Goal: Information Seeking & Learning: Learn about a topic

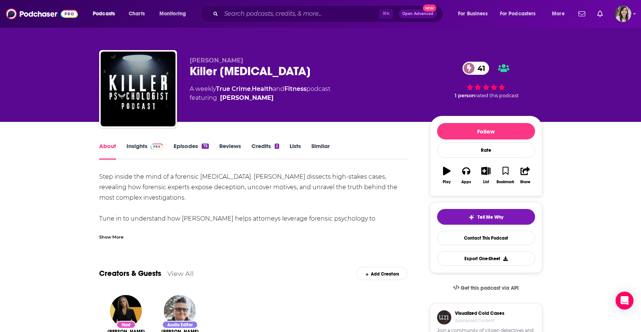
click at [130, 147] on link "Insights" at bounding box center [144, 151] width 37 height 17
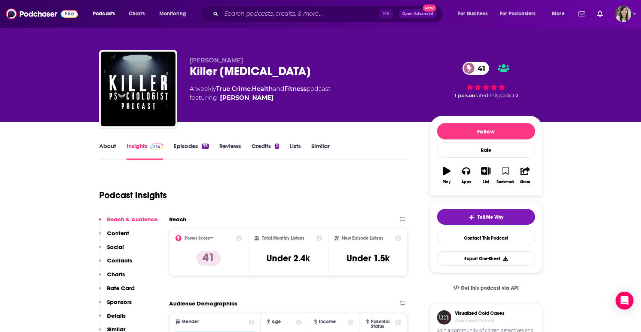
click at [107, 145] on link "About" at bounding box center [107, 151] width 17 height 17
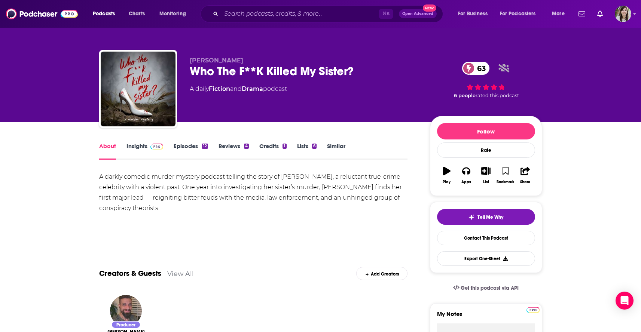
click at [131, 149] on link "Insights" at bounding box center [144, 151] width 37 height 17
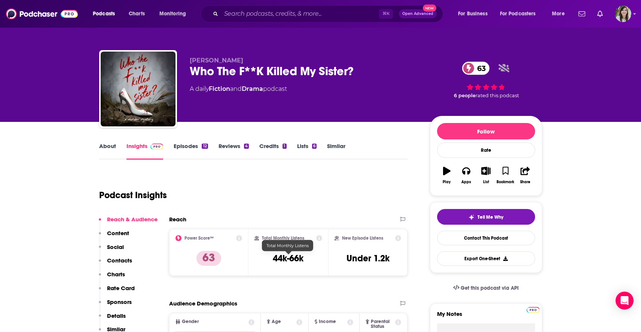
click at [279, 260] on h3 "44k-66k" at bounding box center [288, 258] width 31 height 11
click at [104, 146] on link "About" at bounding box center [107, 151] width 17 height 17
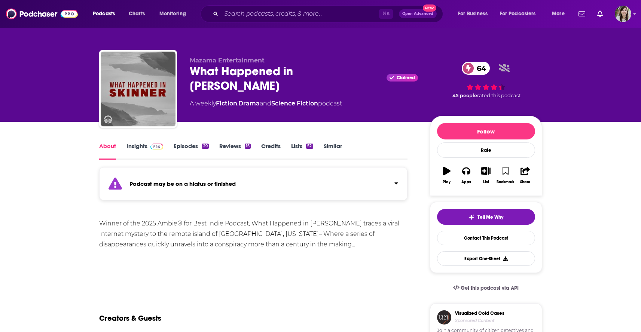
click at [132, 149] on link "Insights" at bounding box center [144, 151] width 37 height 17
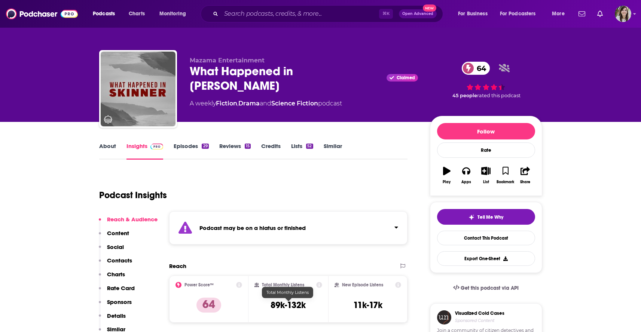
click at [276, 303] on h3 "89k-132k" at bounding box center [287, 305] width 35 height 11
click at [103, 148] on link "About" at bounding box center [107, 151] width 17 height 17
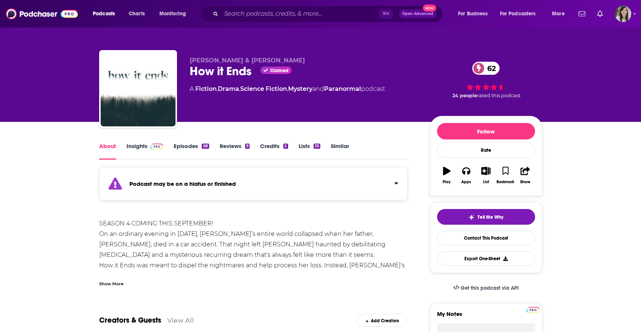
click at [137, 145] on link "Insights" at bounding box center [144, 151] width 37 height 17
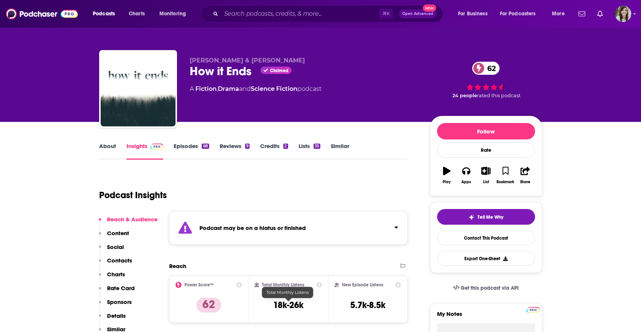
click at [285, 305] on h3 "18k-26k" at bounding box center [288, 305] width 30 height 11
click at [102, 147] on link "About" at bounding box center [107, 151] width 17 height 17
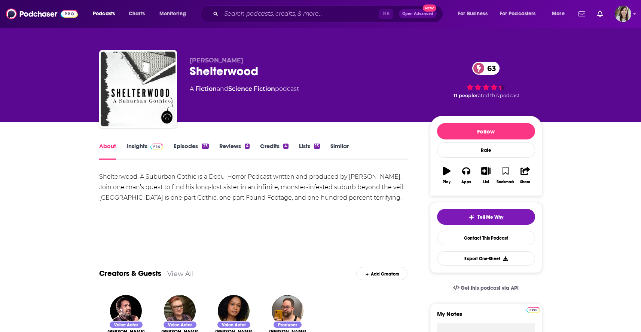
click at [140, 151] on link "Insights" at bounding box center [144, 151] width 37 height 17
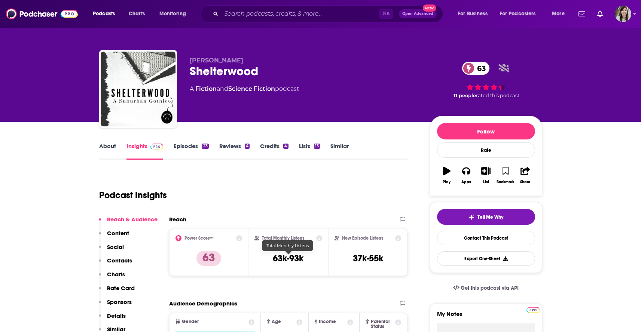
click at [288, 263] on h3 "63k-93k" at bounding box center [288, 258] width 31 height 11
click at [108, 147] on link "About" at bounding box center [107, 151] width 17 height 17
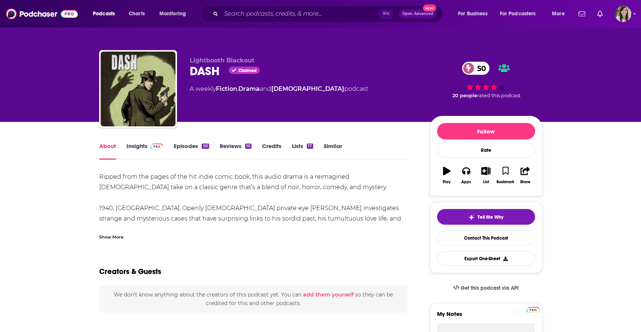
click at [135, 145] on link "Insights" at bounding box center [144, 151] width 37 height 17
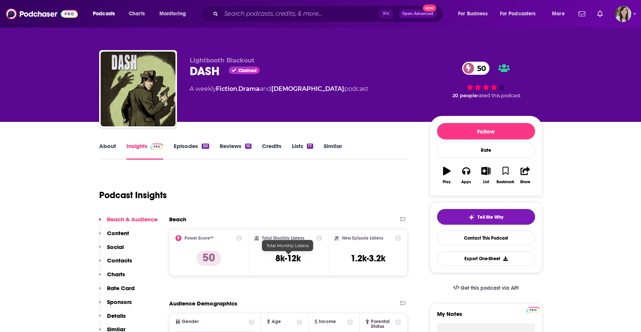
click at [277, 259] on h3 "8k-12k" at bounding box center [287, 258] width 25 height 11
click at [101, 149] on link "About" at bounding box center [107, 151] width 17 height 17
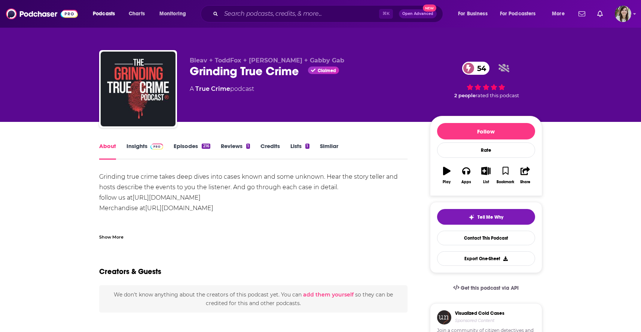
click at [137, 145] on link "Insights" at bounding box center [144, 151] width 37 height 17
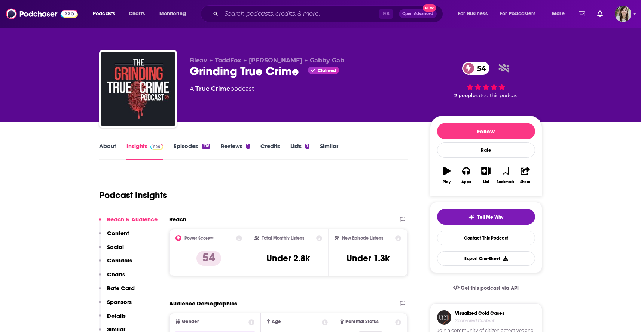
click at [102, 145] on link "About" at bounding box center [107, 151] width 17 height 17
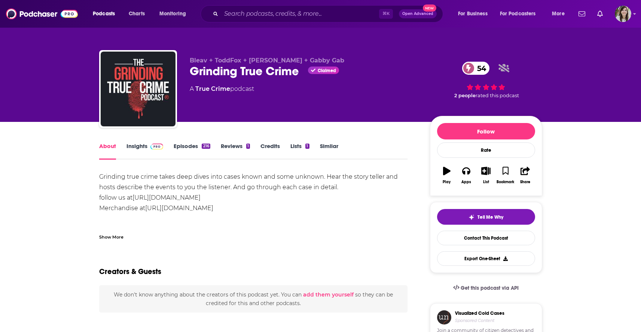
click at [19, 114] on div "Bleav + ToddFox + [PERSON_NAME] + Gabby Gab Grinding True Crime Claimed 54 A Tr…" at bounding box center [320, 61] width 641 height 122
